Goal: Task Accomplishment & Management: Complete application form

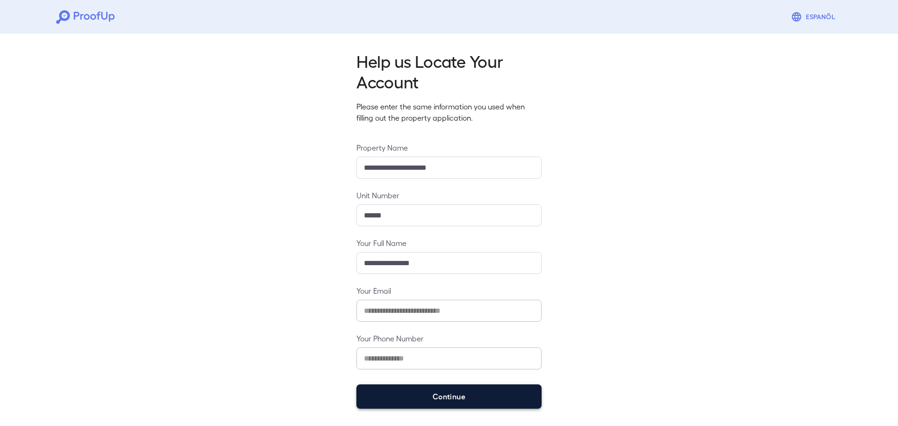
click at [414, 400] on button "Continue" at bounding box center [449, 397] width 185 height 24
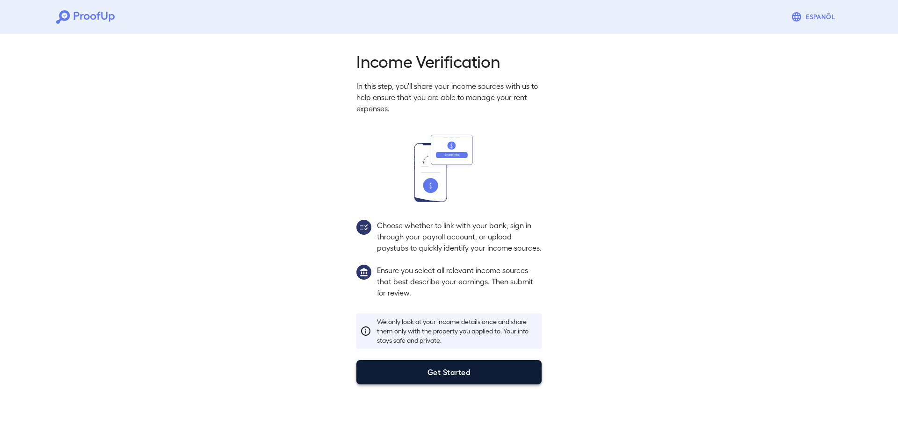
click at [423, 377] on button "Get Started" at bounding box center [449, 372] width 185 height 24
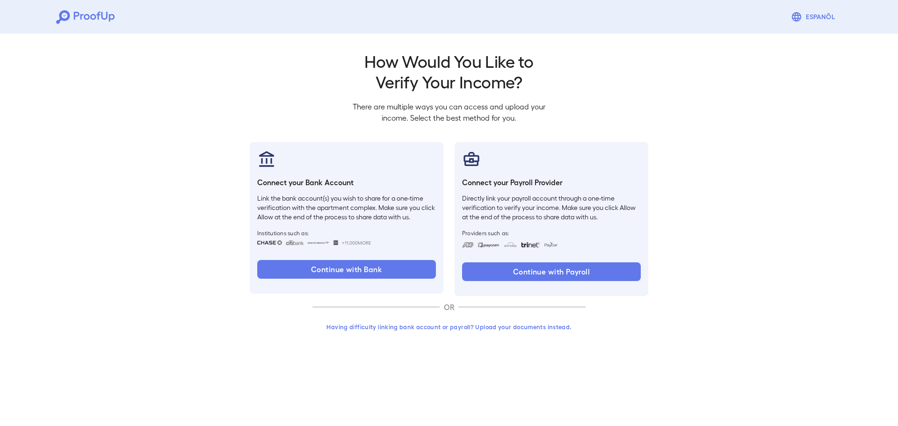
click at [469, 327] on button "Having difficulty linking bank account or payroll? Upload your documents instea…" at bounding box center [449, 327] width 273 height 17
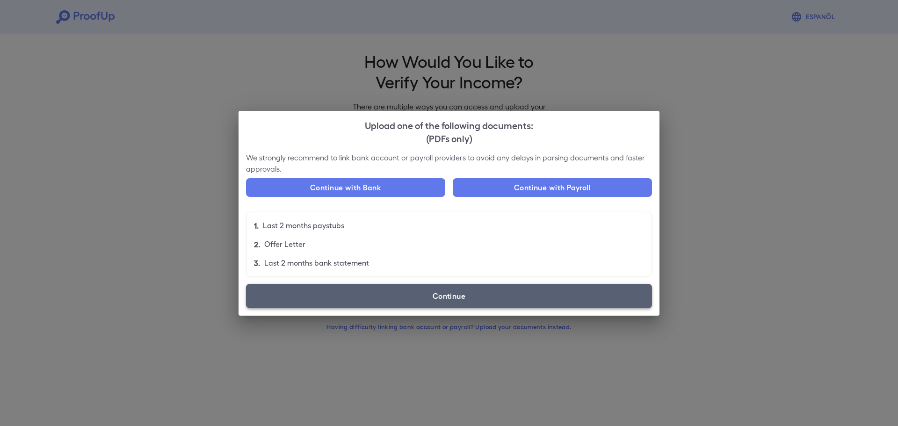
click at [457, 305] on label "Continue" at bounding box center [449, 296] width 406 height 24
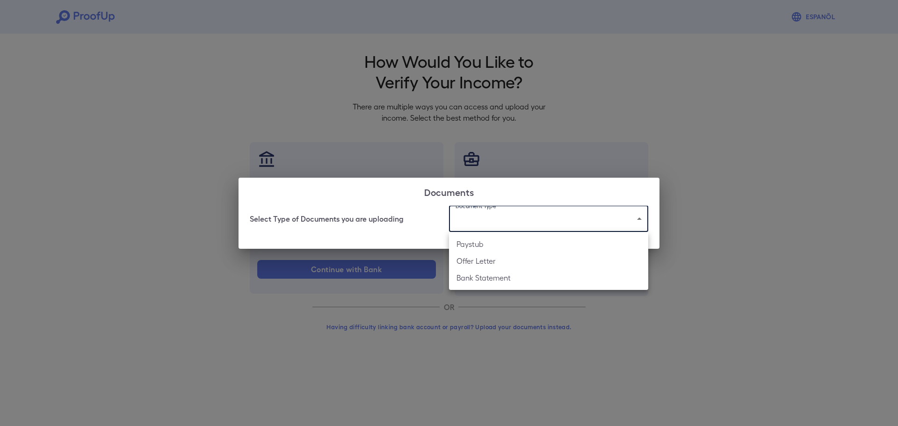
click at [483, 214] on body "Espanõl Go back How Would You Like to Verify Your Income? There are multiple wa…" at bounding box center [449, 178] width 898 height 357
click at [495, 281] on li "Bank Statement" at bounding box center [548, 278] width 199 height 17
type input "**********"
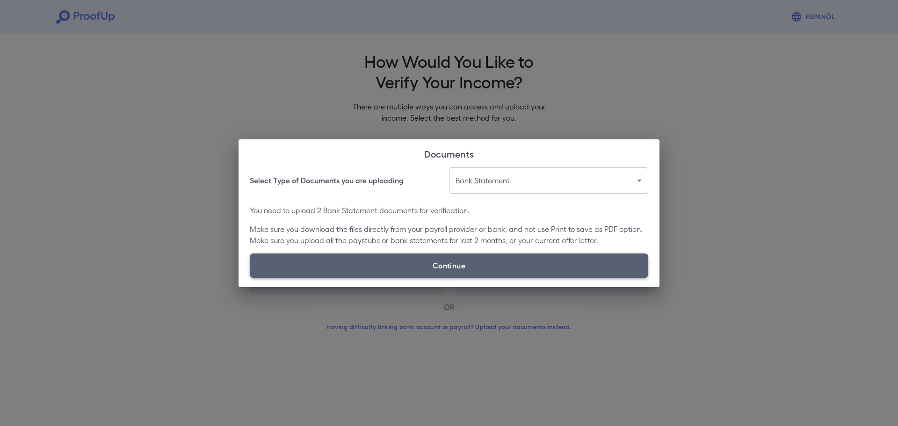
click at [463, 266] on label "Continue" at bounding box center [449, 266] width 399 height 24
click at [250, 277] on input "Continue" at bounding box center [250, 277] width 0 height 0
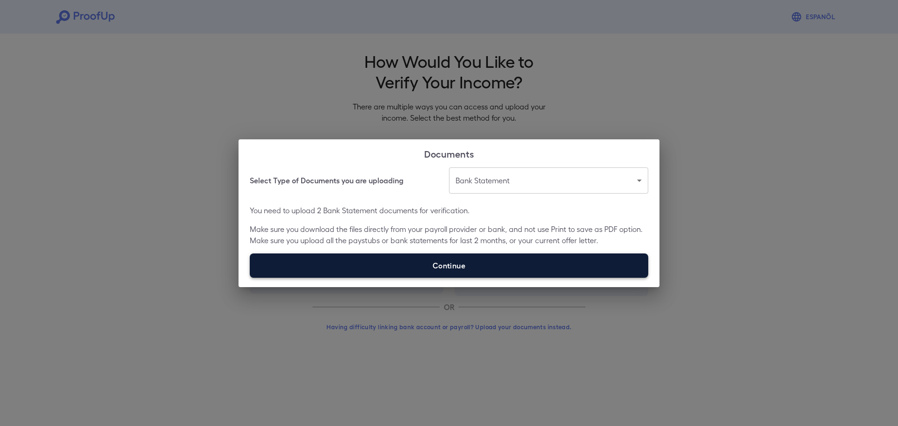
type input "**********"
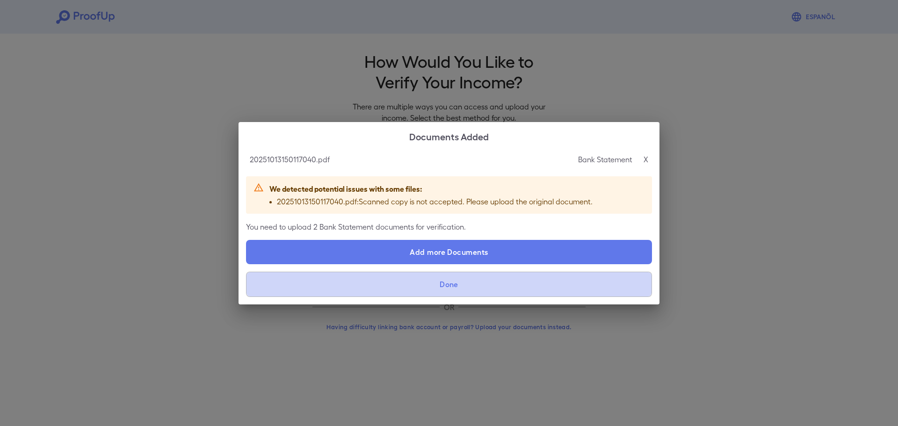
click at [415, 290] on button "Done" at bounding box center [449, 284] width 406 height 25
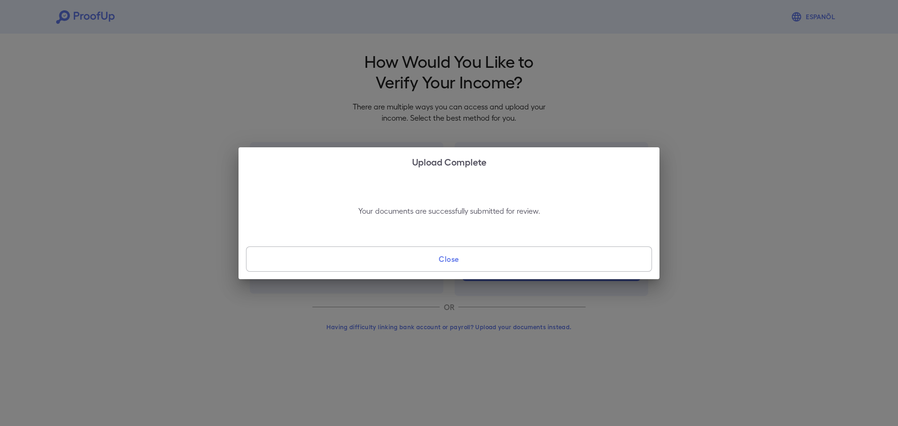
click at [411, 260] on button "Close" at bounding box center [449, 259] width 406 height 25
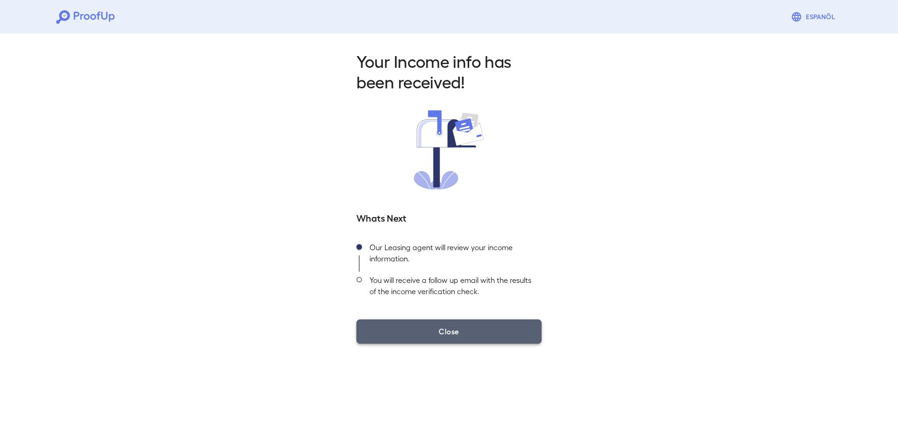
click at [428, 332] on button "Close" at bounding box center [449, 332] width 185 height 24
click at [419, 331] on button "Close" at bounding box center [449, 332] width 185 height 24
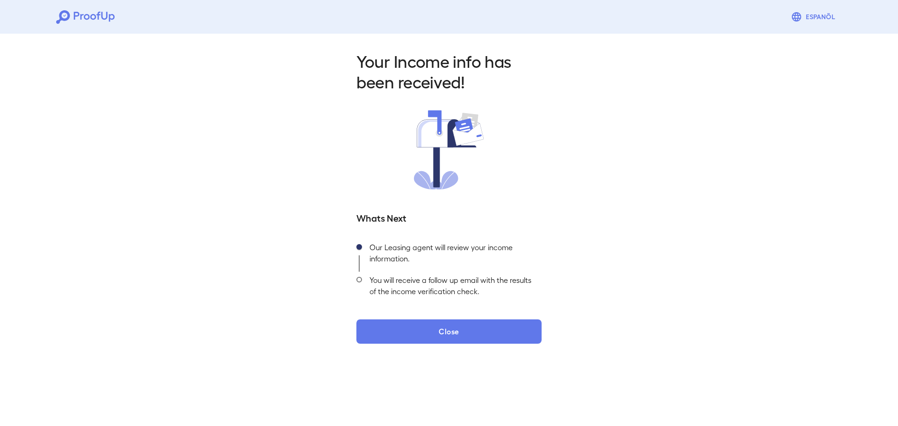
click at [81, 20] on icon at bounding box center [85, 17] width 58 height 14
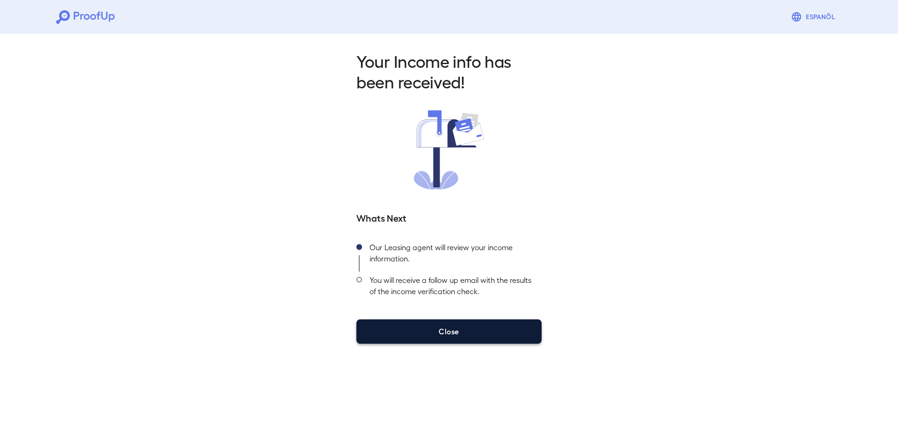
click at [499, 328] on button "Close" at bounding box center [449, 332] width 185 height 24
